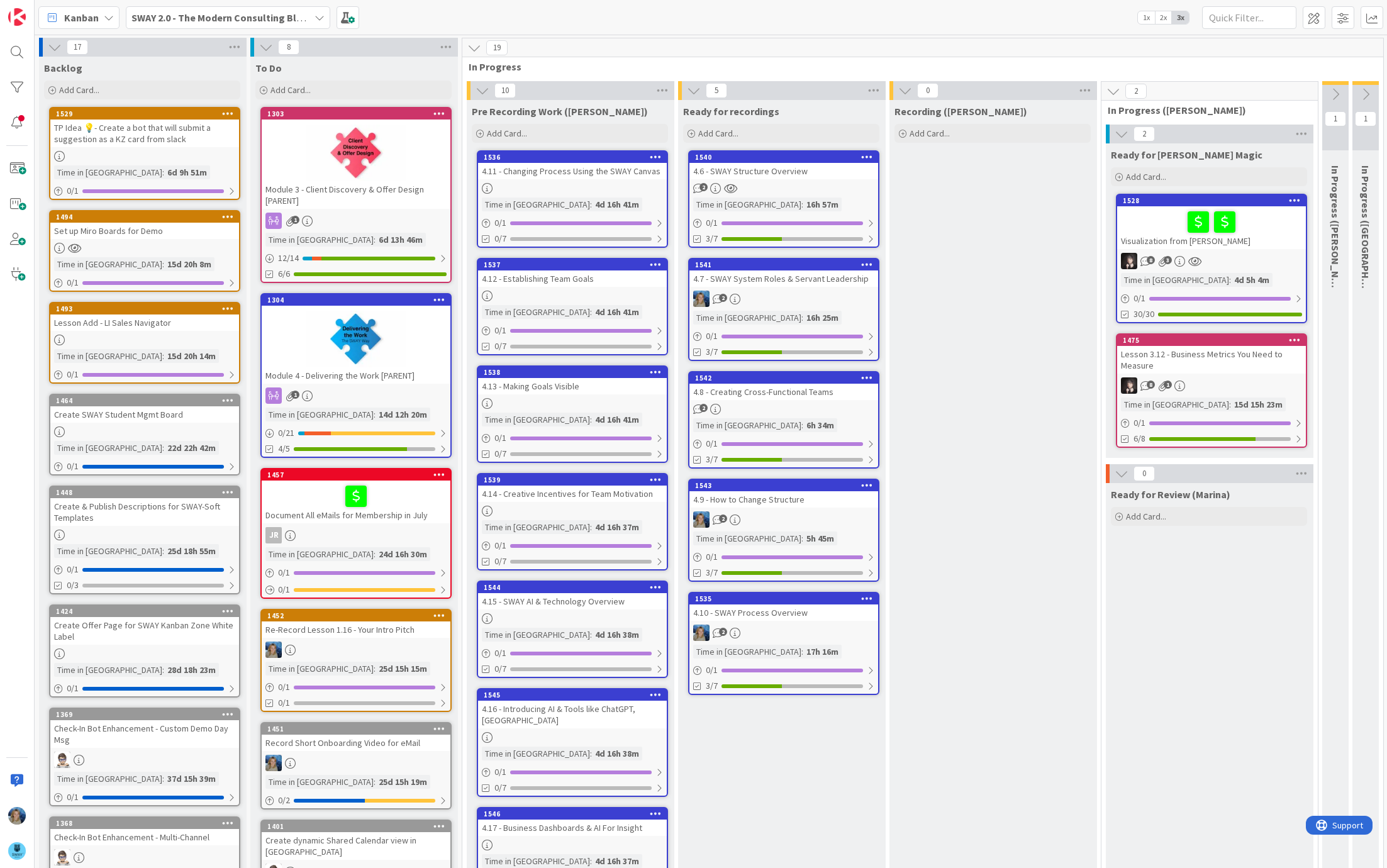
scroll to position [0, 144]
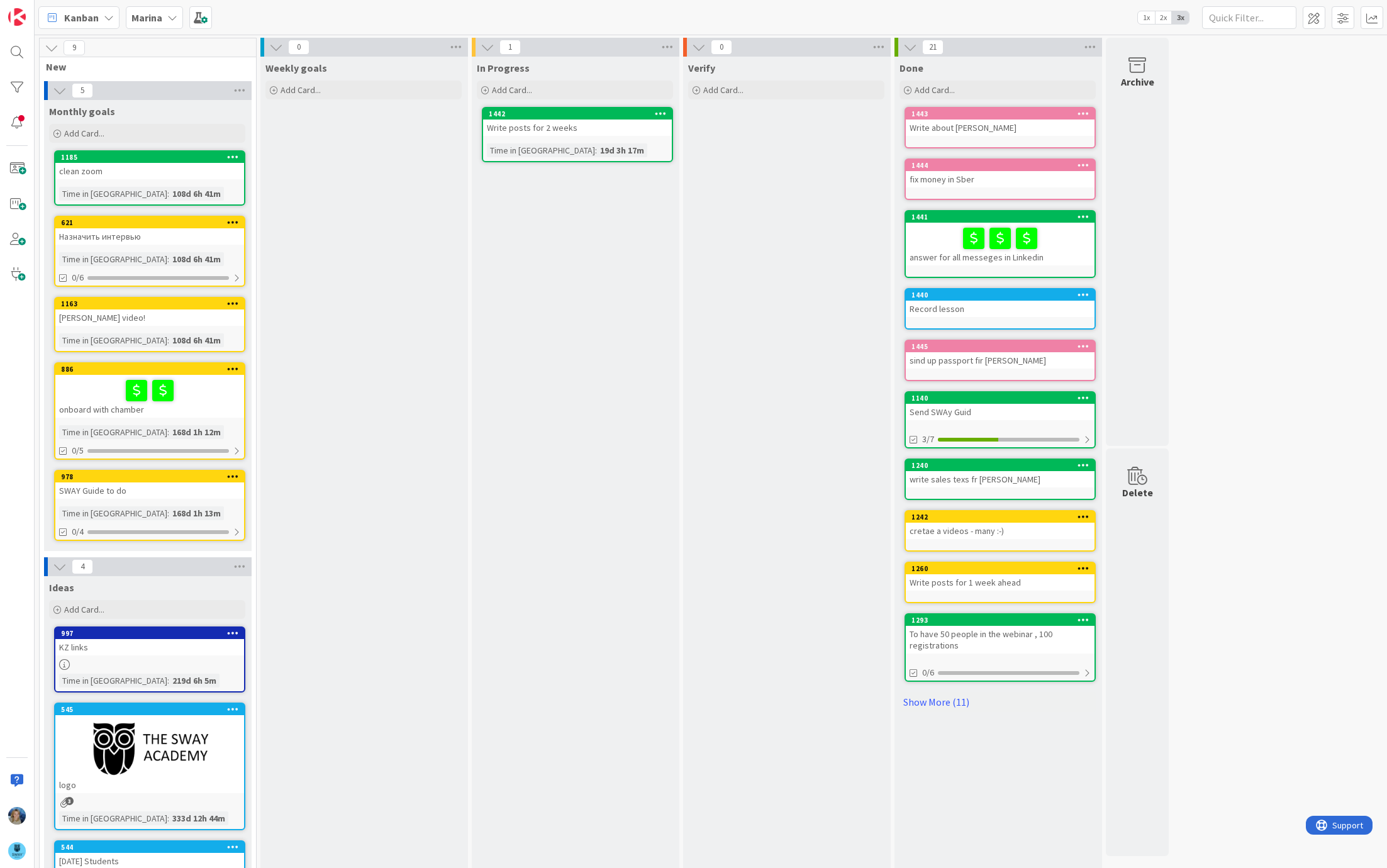
click at [168, 16] on icon at bounding box center [172, 17] width 10 height 10
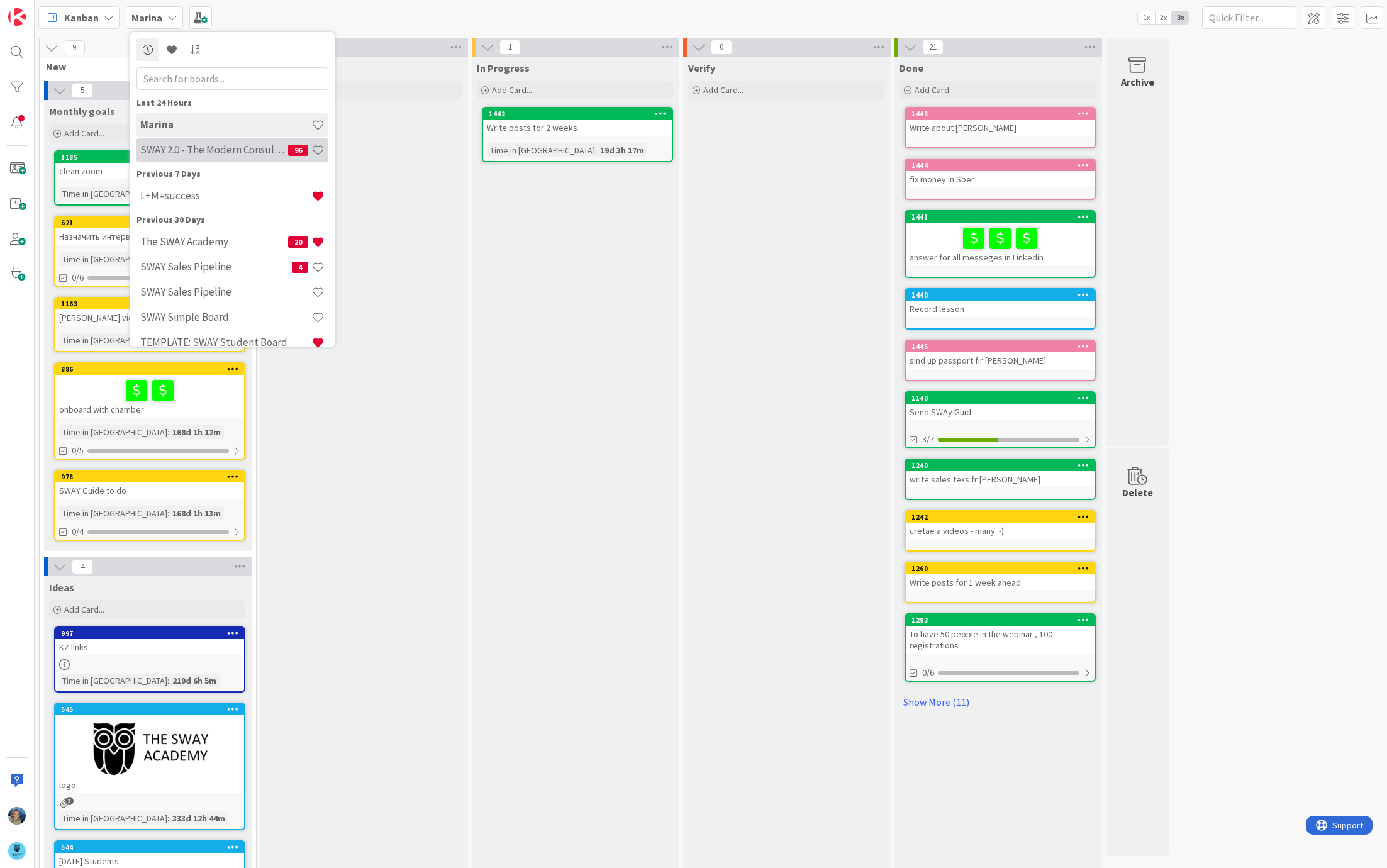
click at [188, 149] on h4 "SWAY 2.0 - The Modern Consulting Blueprint" at bounding box center [213, 149] width 148 height 12
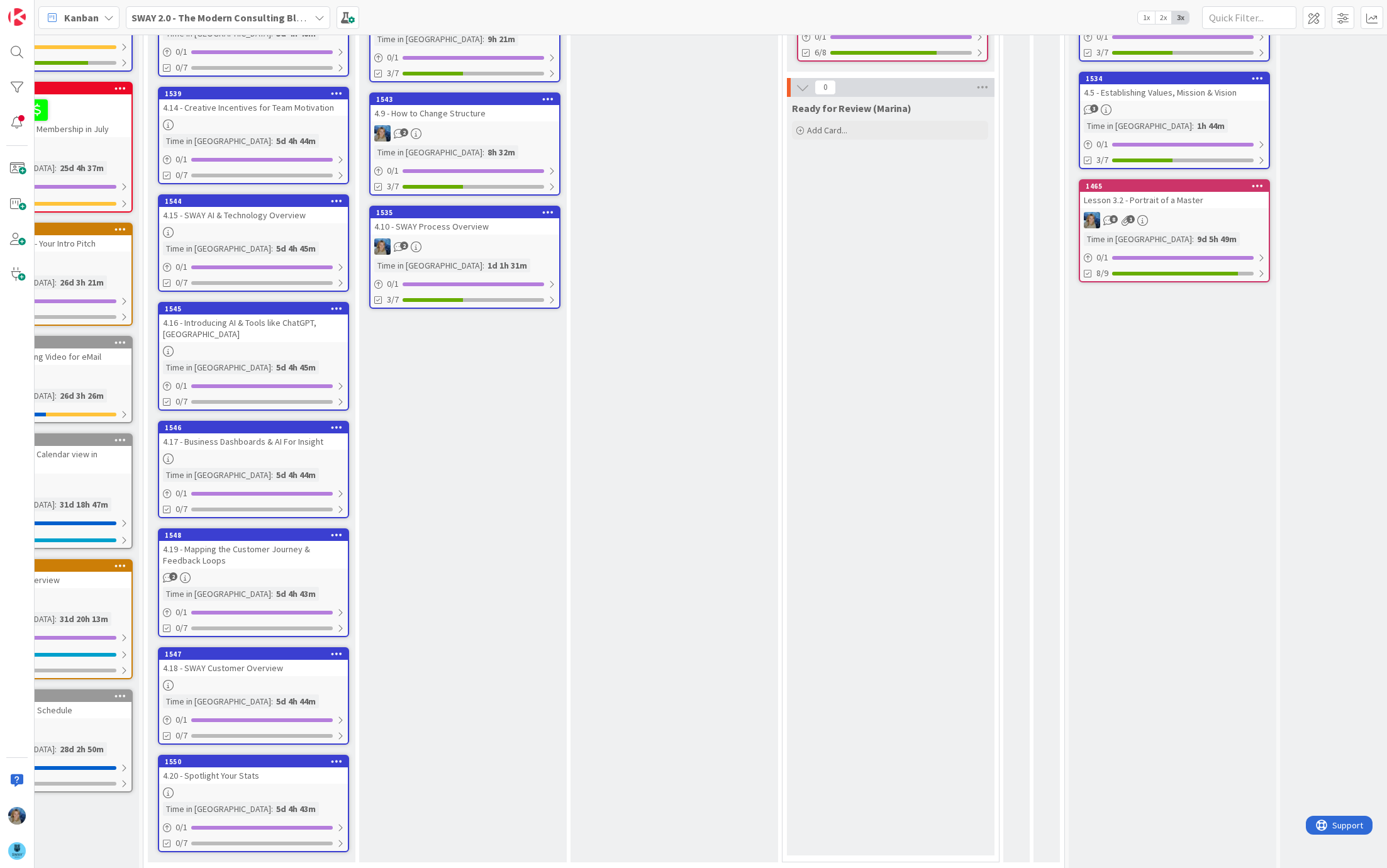
scroll to position [0, 319]
